Goal: Transaction & Acquisition: Download file/media

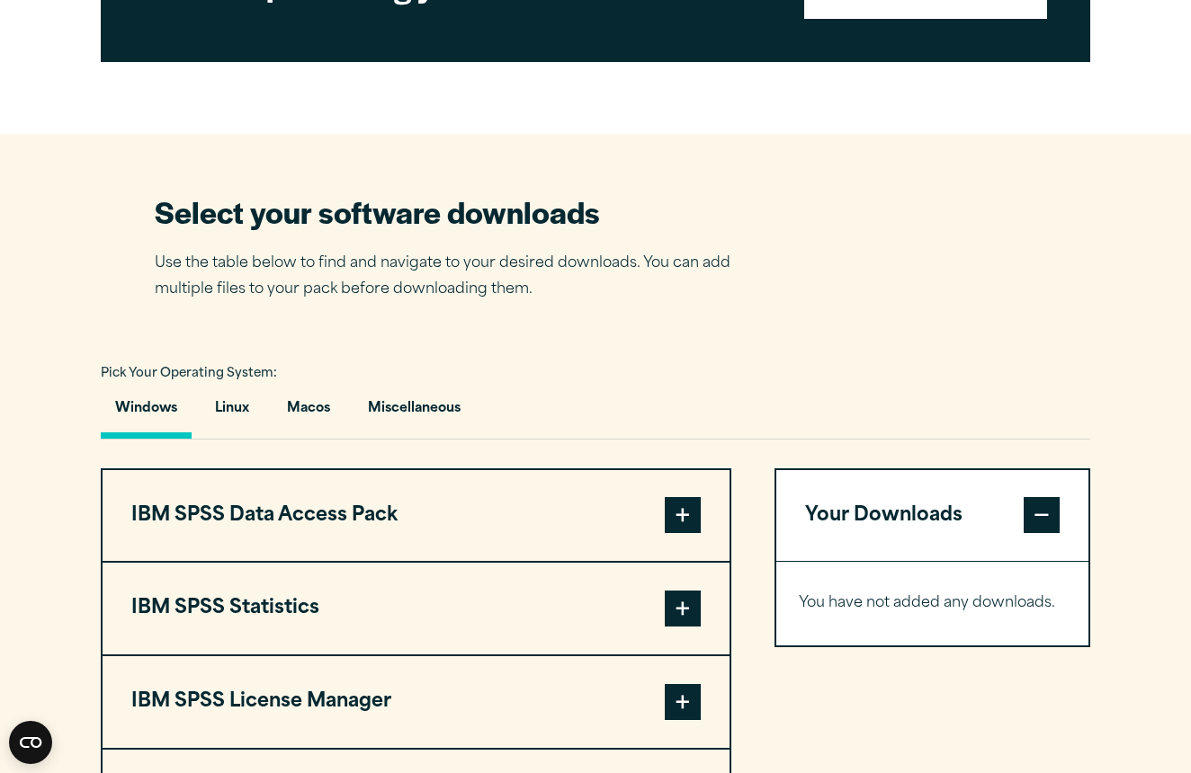
scroll to position [971, 0]
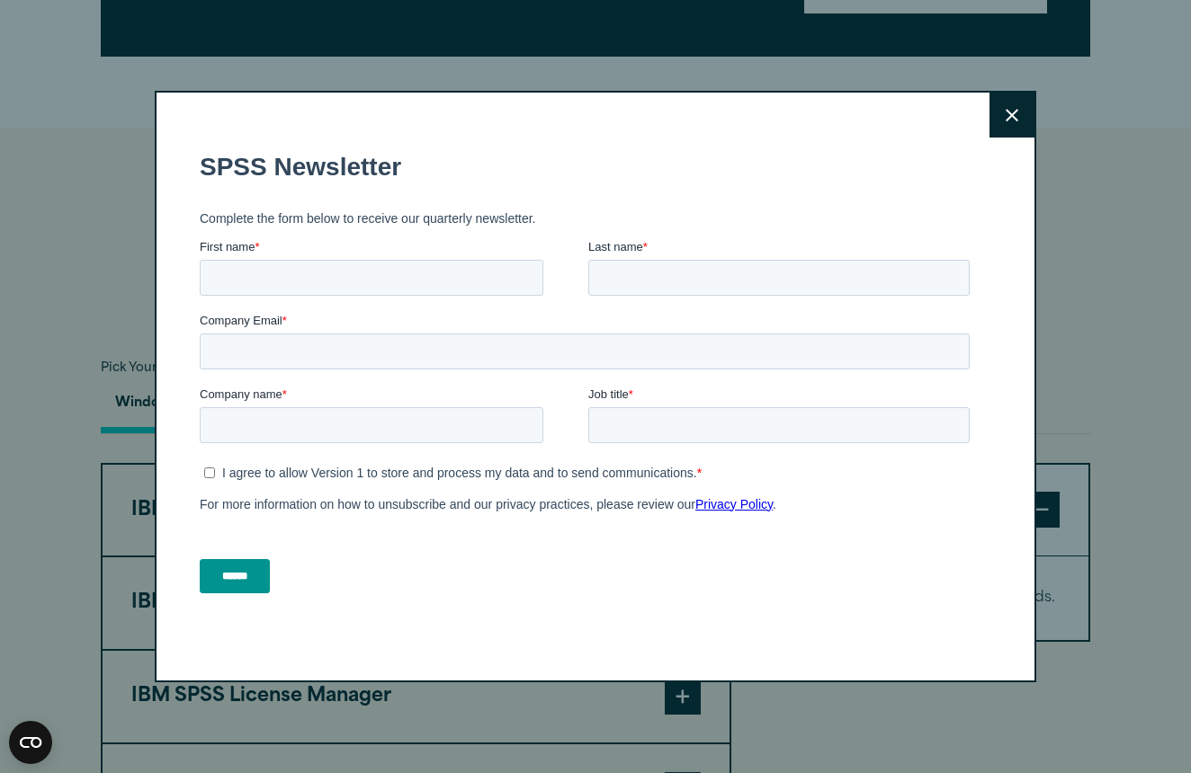
click at [1009, 110] on icon at bounding box center [1012, 115] width 13 height 13
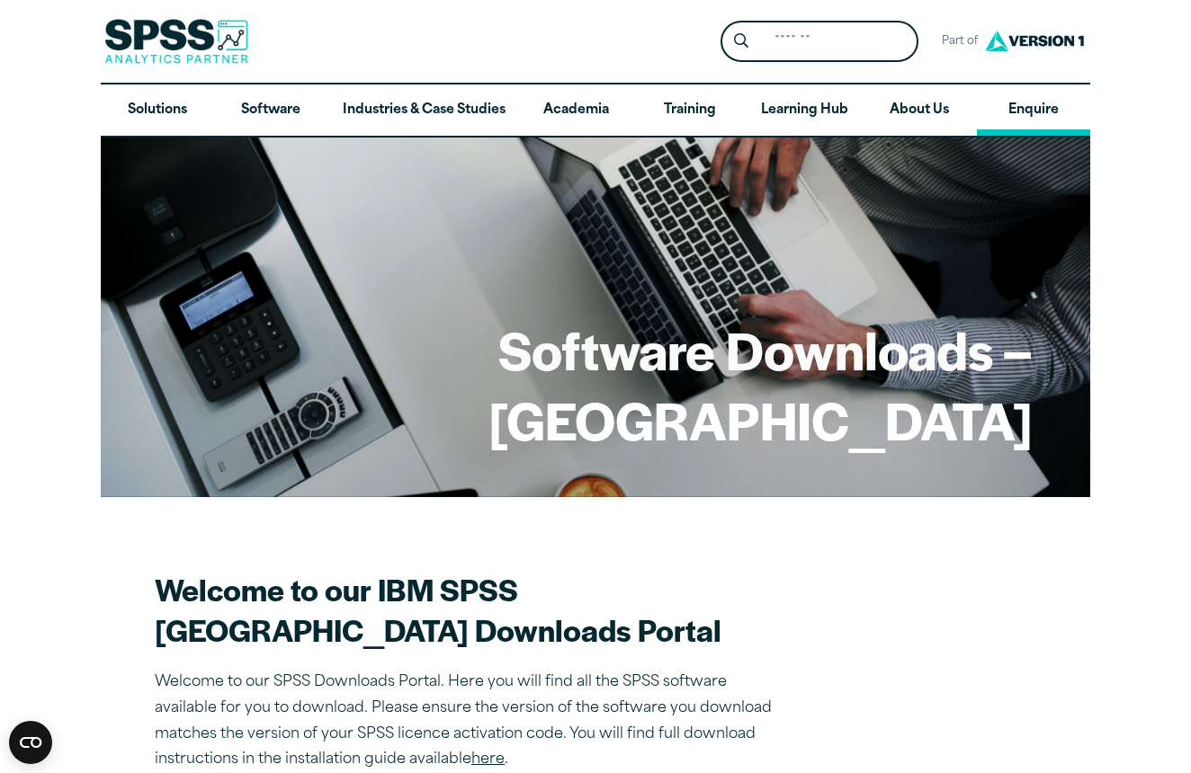
scroll to position [0, 0]
click at [1023, 42] on img at bounding box center [1034, 40] width 108 height 33
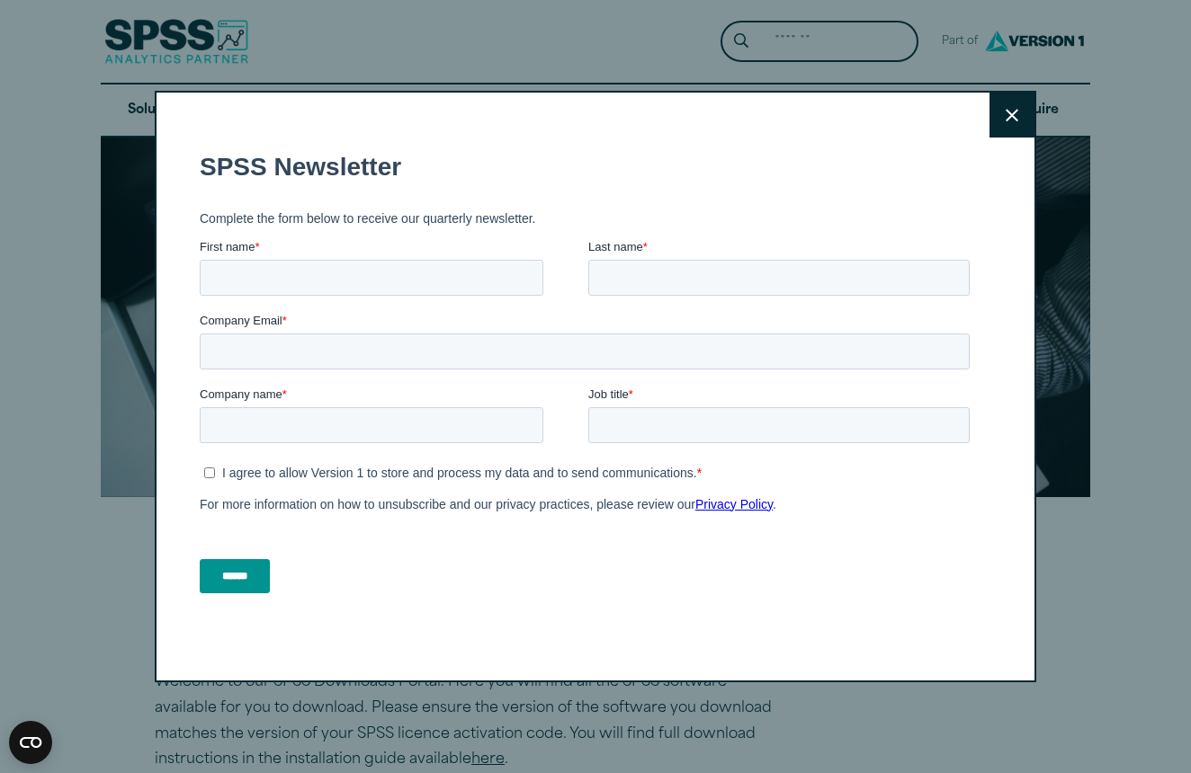
drag, startPoint x: 1007, startPoint y: 22, endPoint x: 1028, endPoint y: 114, distance: 94.0
click at [1028, 114] on button "Close" at bounding box center [1011, 115] width 45 height 45
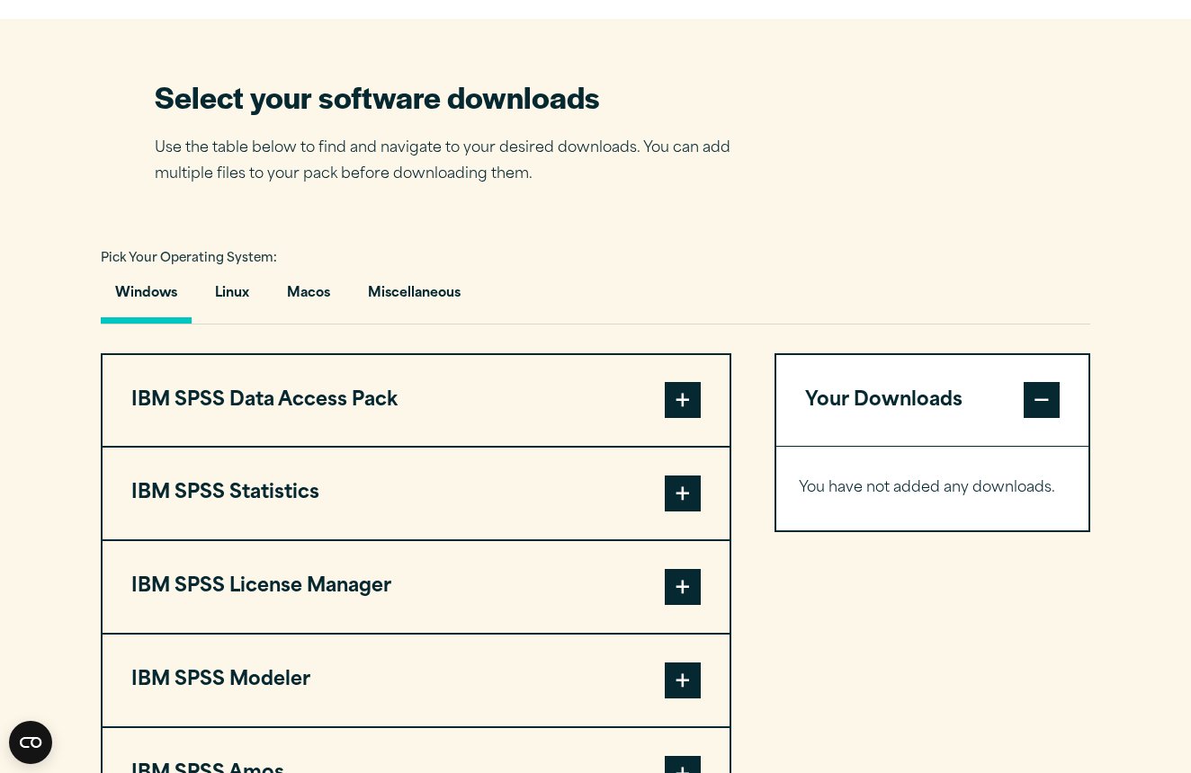
scroll to position [1081, 0]
click at [154, 264] on span "Pick Your Operating System:" at bounding box center [189, 259] width 176 height 12
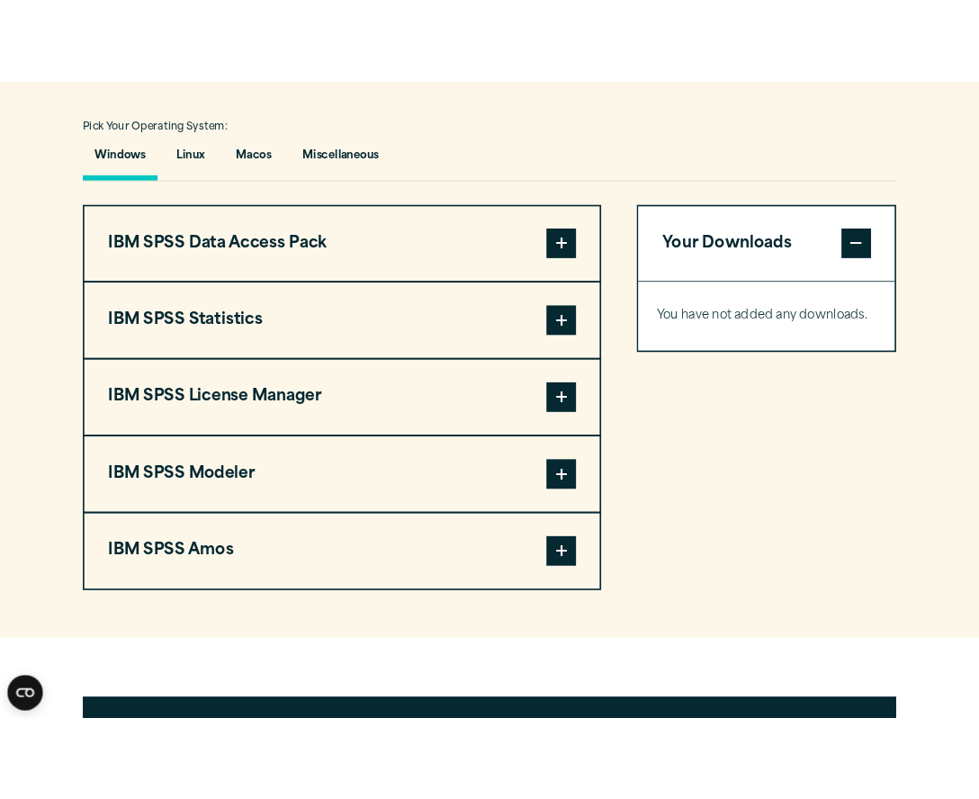
scroll to position [1284, 0]
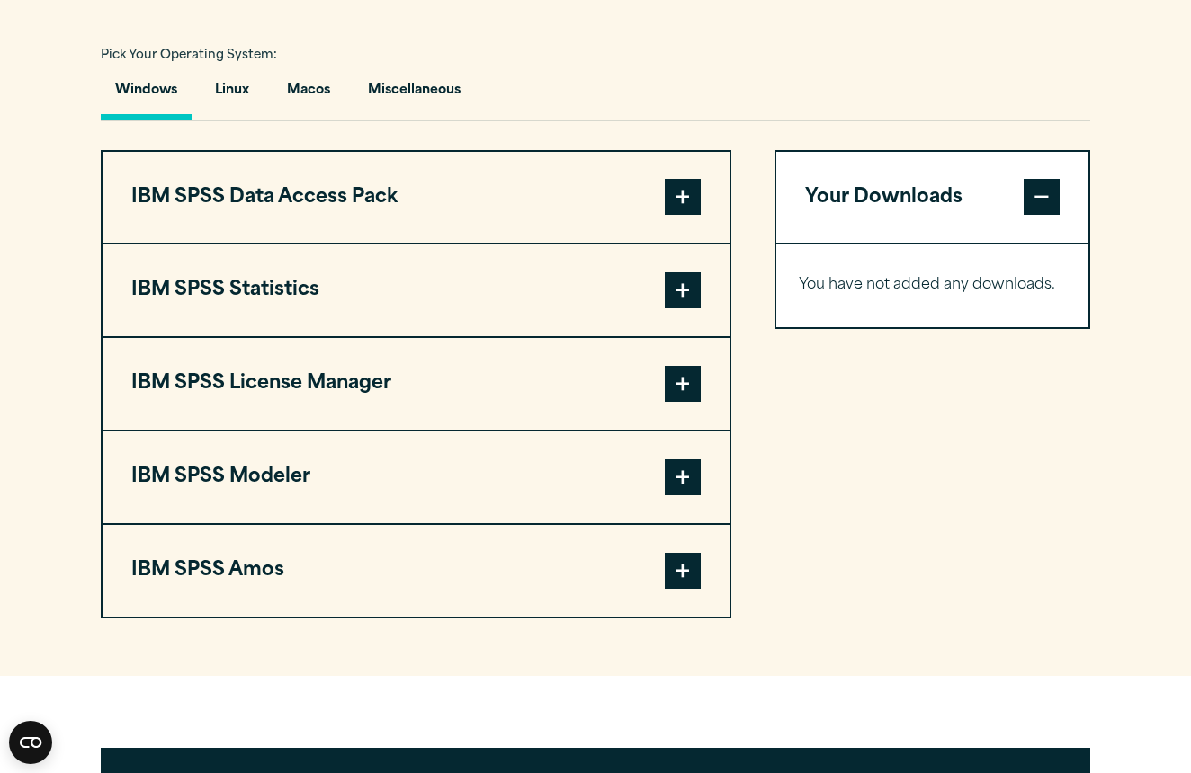
click at [309, 327] on button "IBM SPSS Statistics" at bounding box center [416, 291] width 627 height 92
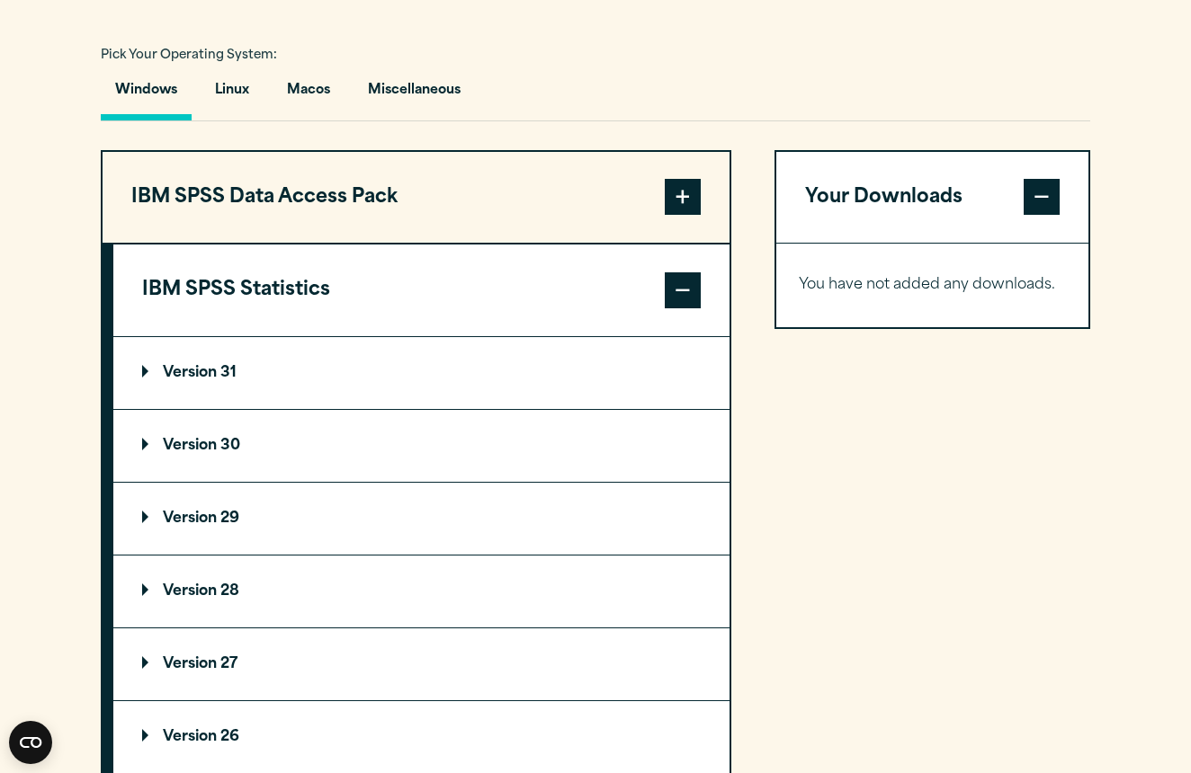
click at [515, 336] on button "IBM SPSS Statistics" at bounding box center [421, 291] width 616 height 92
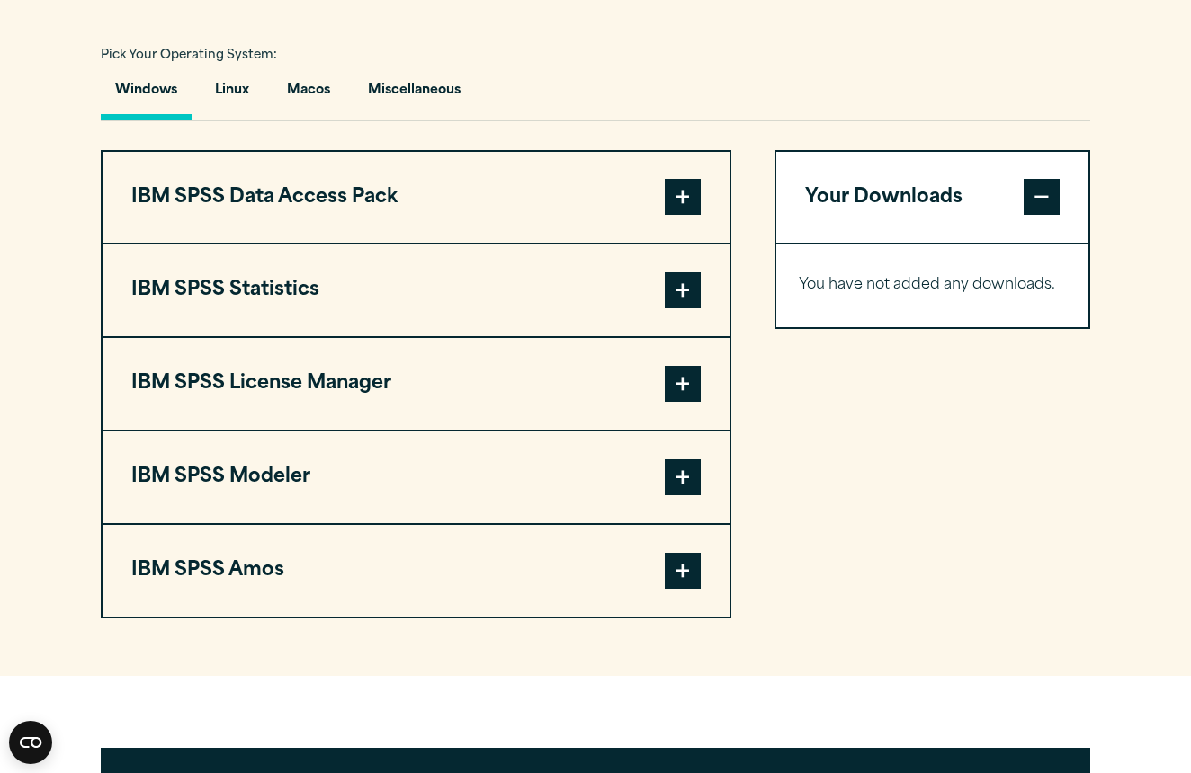
click at [699, 309] on span at bounding box center [683, 291] width 36 height 36
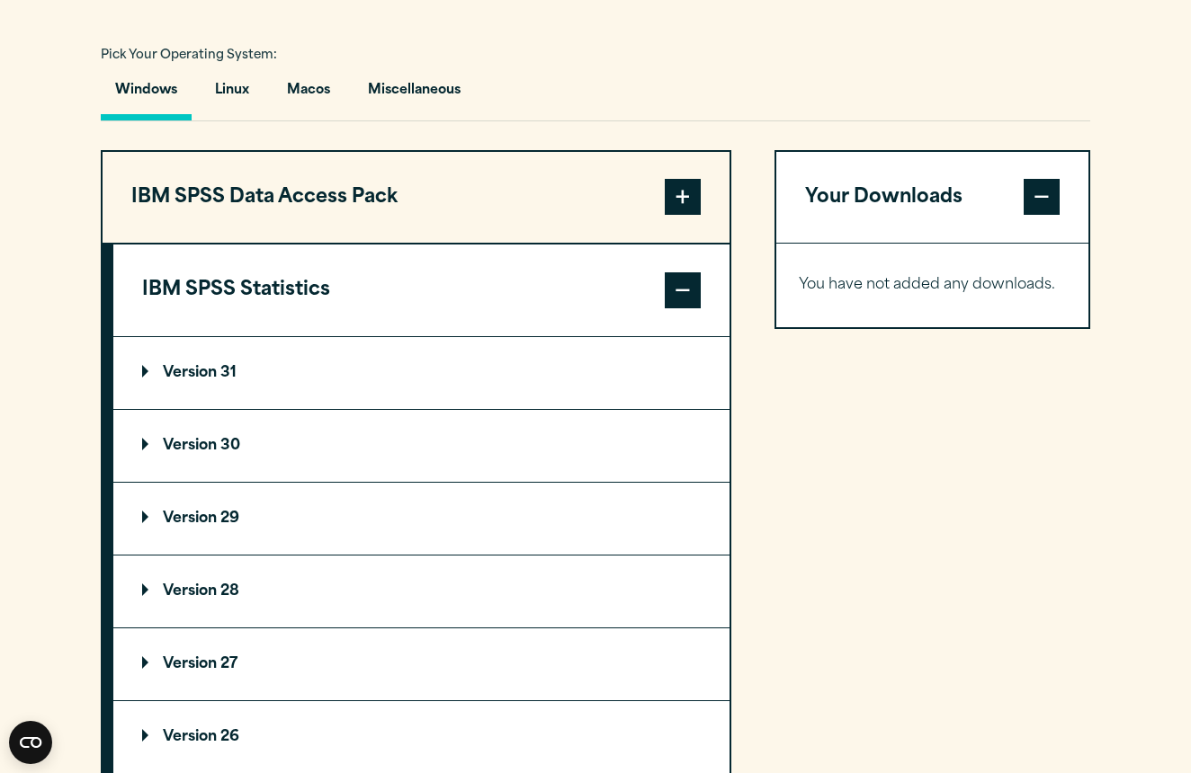
click at [303, 482] on summary "Version 30" at bounding box center [421, 446] width 616 height 72
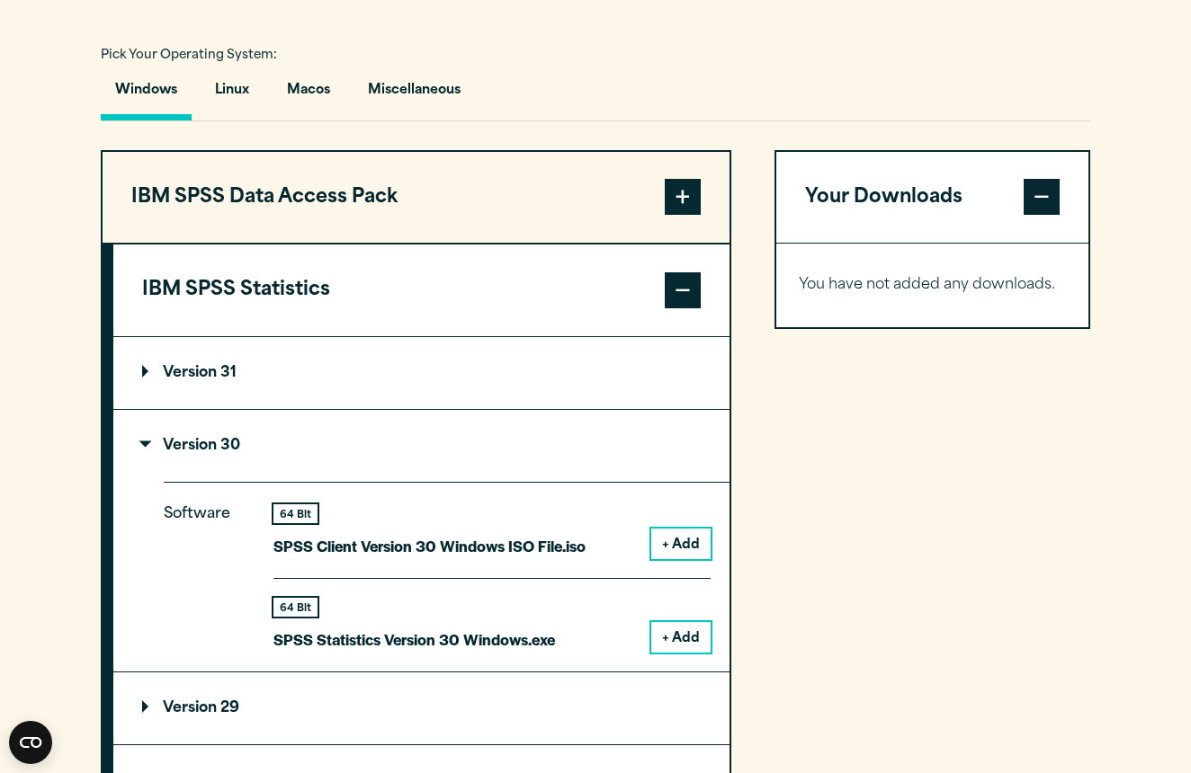
click at [684, 653] on button "+ Add" at bounding box center [680, 637] width 59 height 31
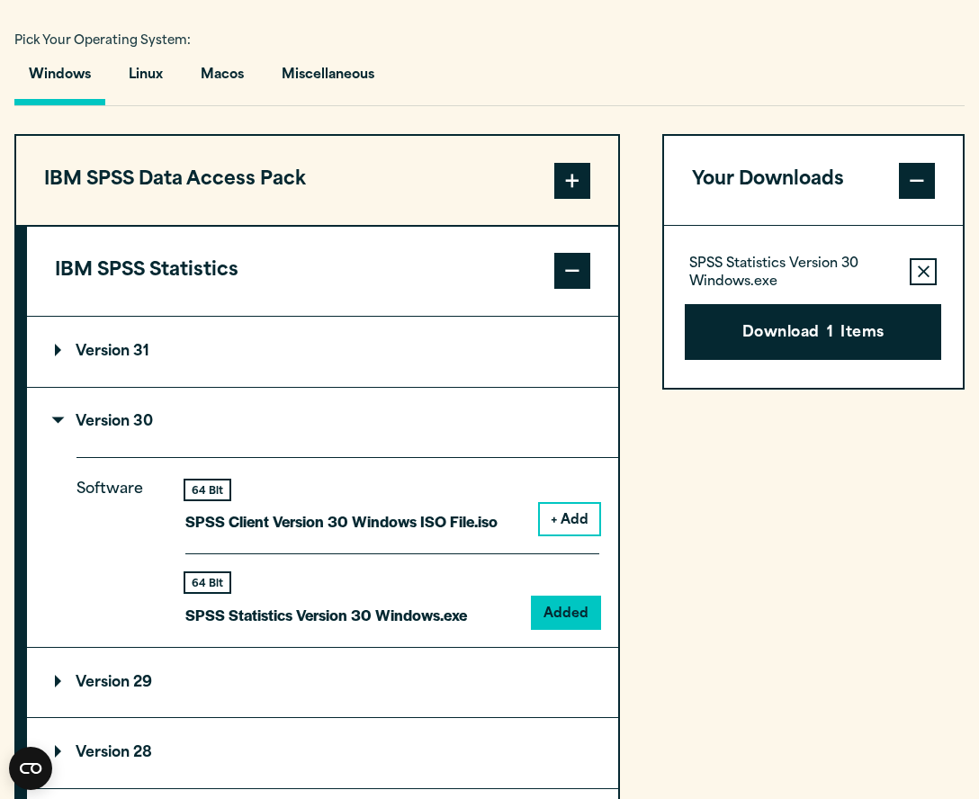
click at [928, 278] on icon "button" at bounding box center [923, 271] width 12 height 13
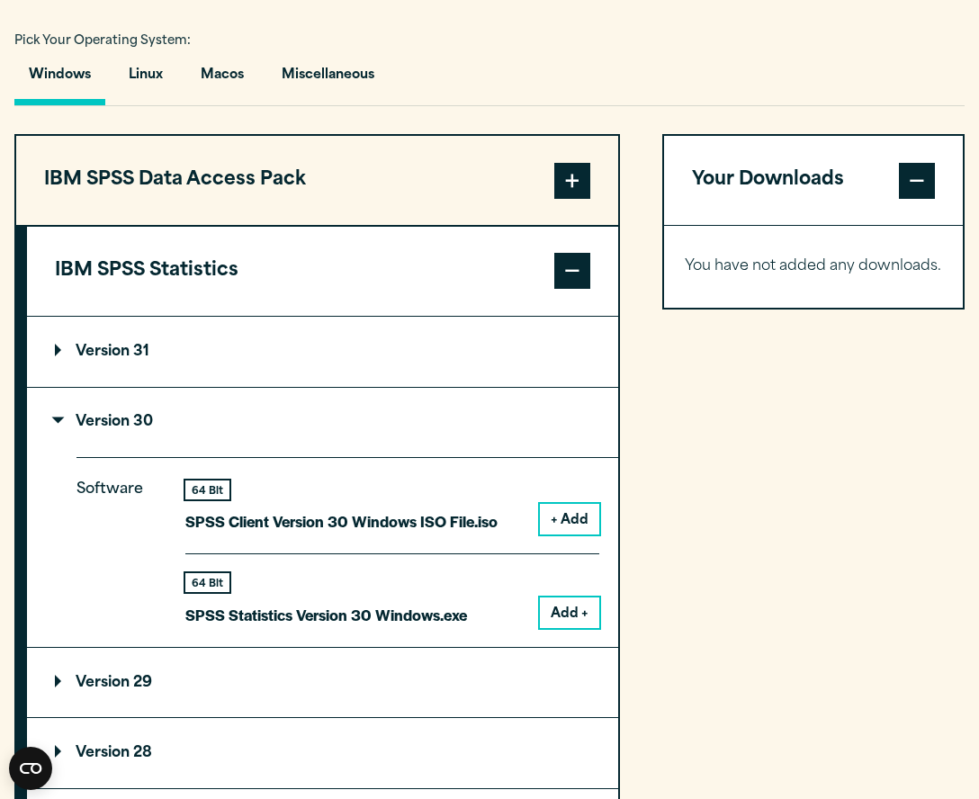
click at [560, 628] on button "Add +" at bounding box center [569, 612] width 59 height 31
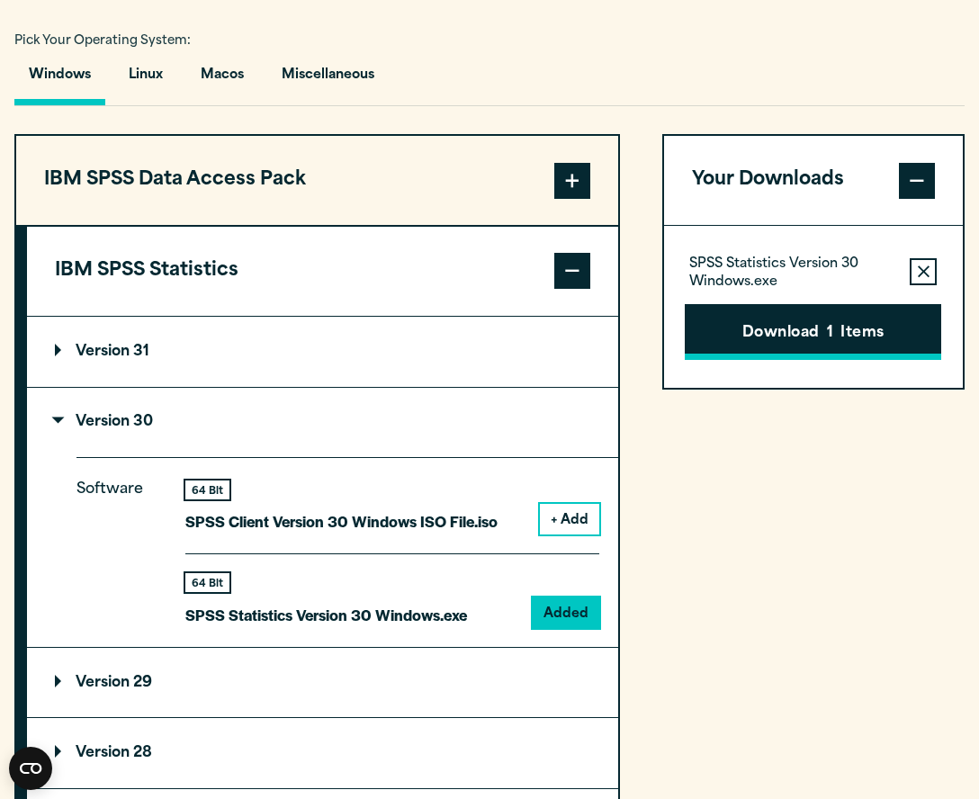
click at [762, 360] on button "Download 1 Items" at bounding box center [812, 332] width 256 height 56
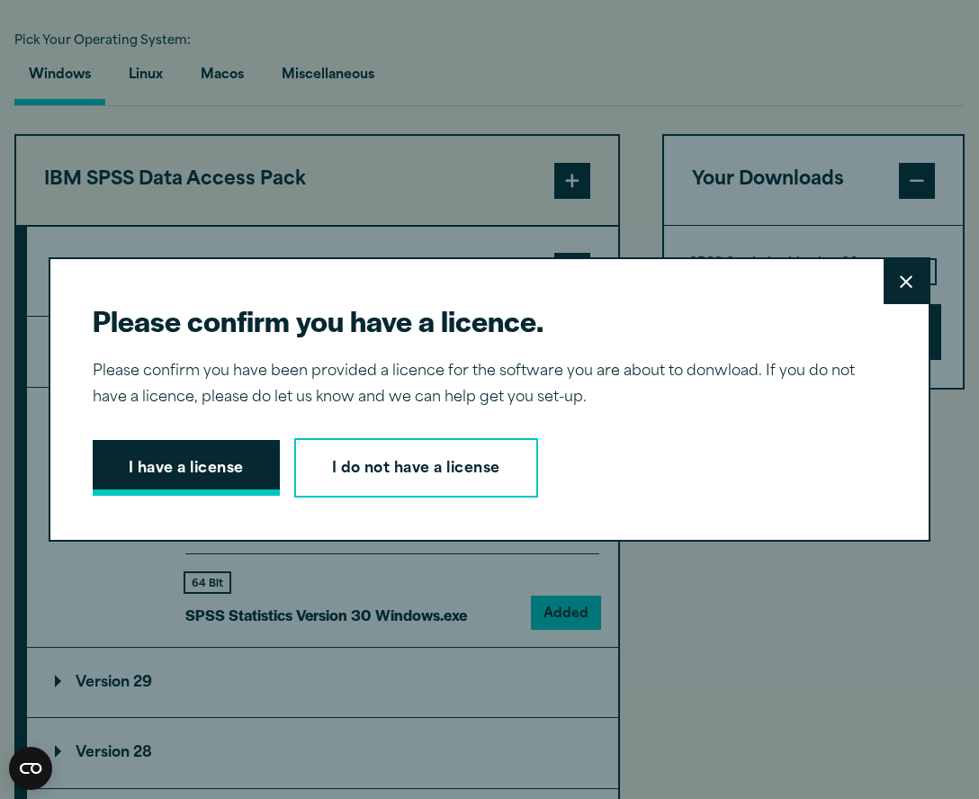
click at [219, 467] on button "I have a license" at bounding box center [186, 468] width 187 height 56
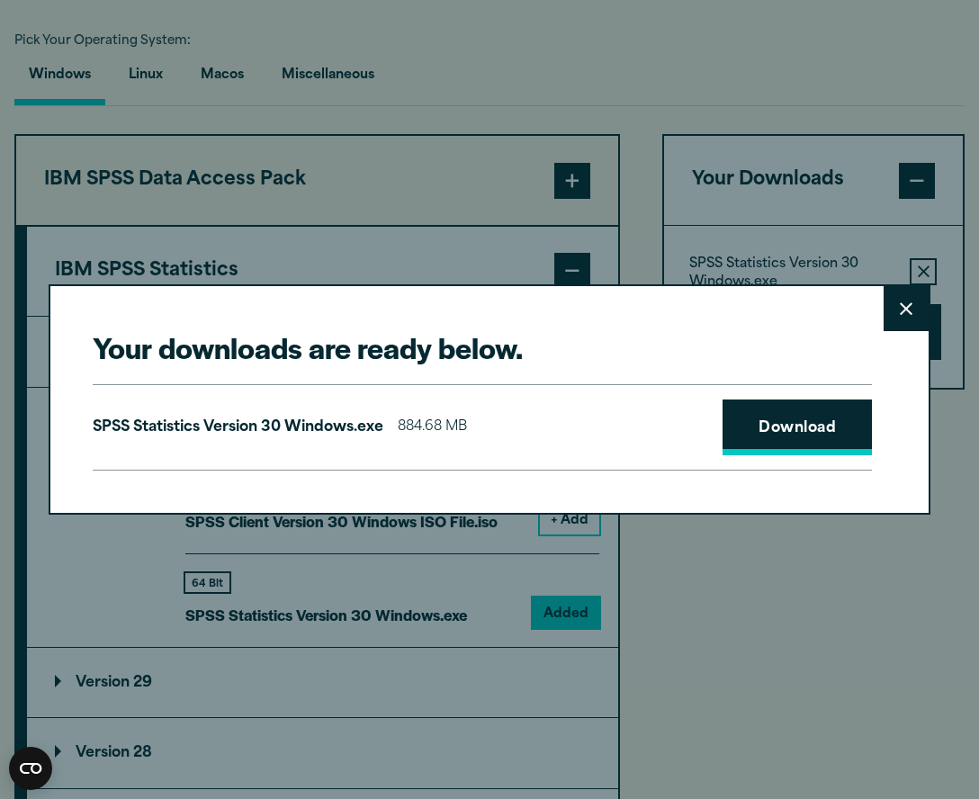
click at [768, 444] on link "Download" at bounding box center [796, 427] width 149 height 56
click at [799, 436] on link "Download" at bounding box center [796, 427] width 149 height 56
